Goal: Navigation & Orientation: Find specific page/section

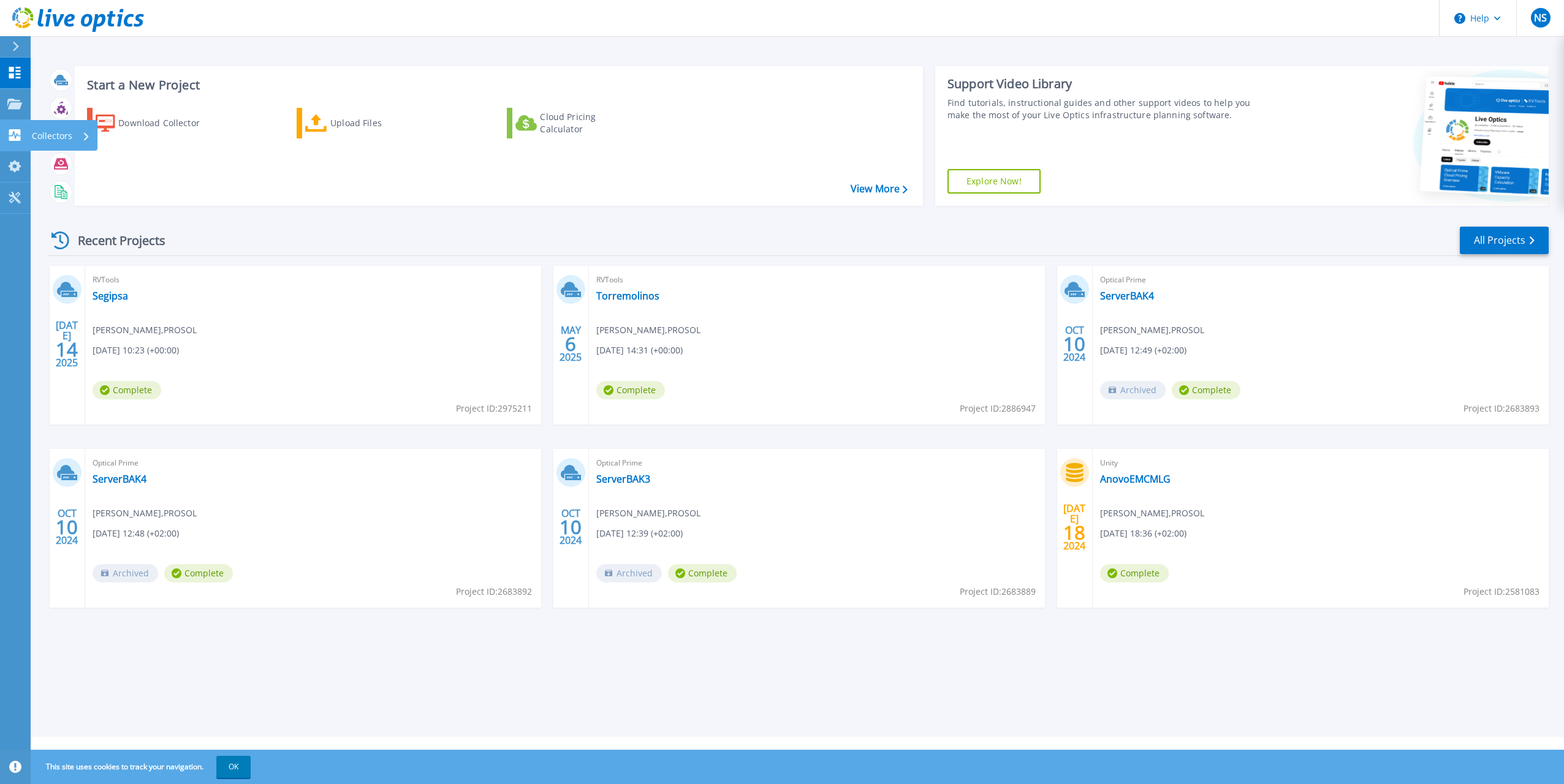
click at [59, 132] on p "Collectors" at bounding box center [52, 135] width 41 height 32
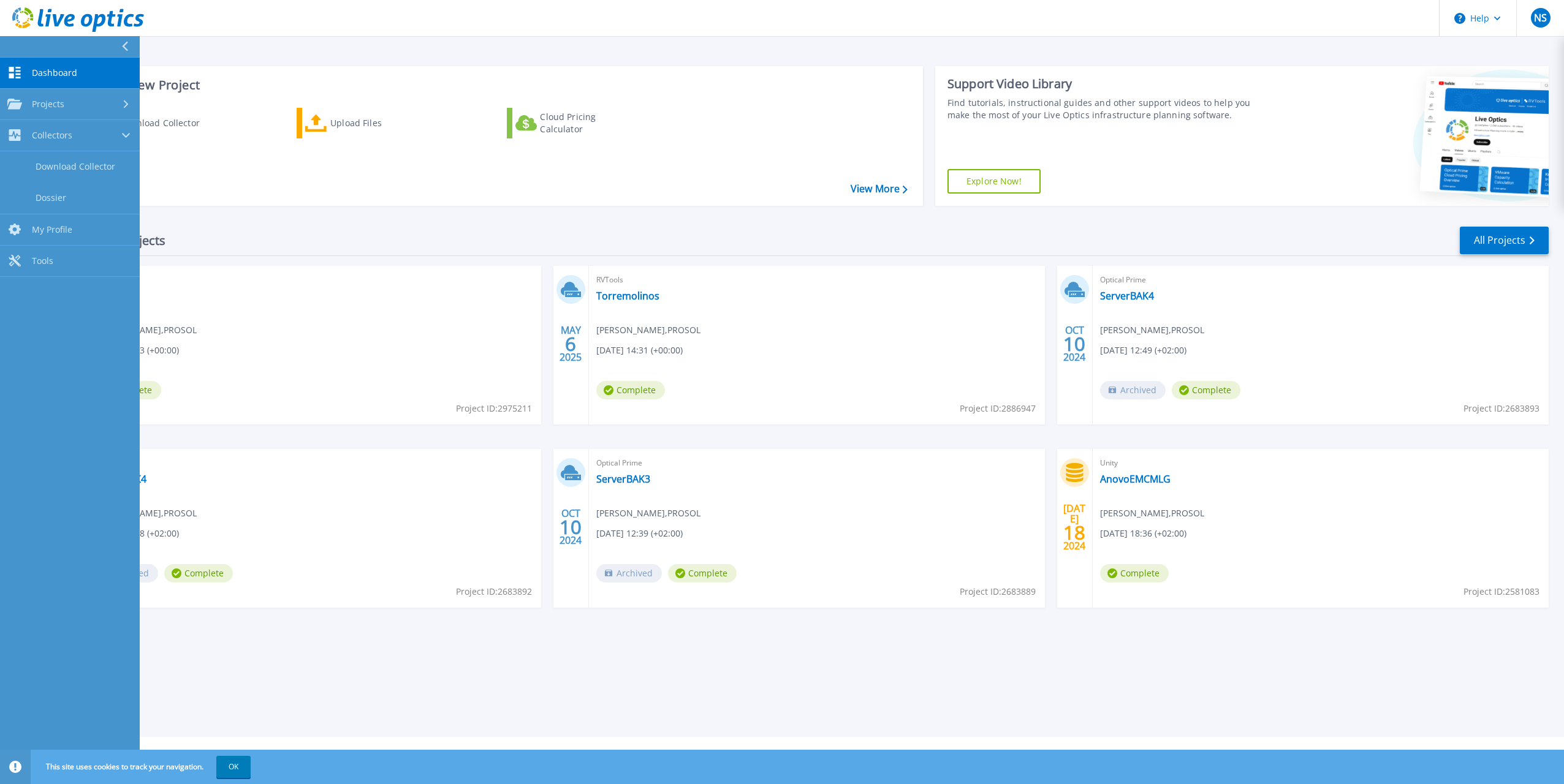
click at [78, 86] on link "Dashboard Dashboard" at bounding box center [70, 73] width 140 height 31
click at [72, 93] on link "Projects Projects" at bounding box center [70, 104] width 140 height 31
